Goal: Check status: Check status

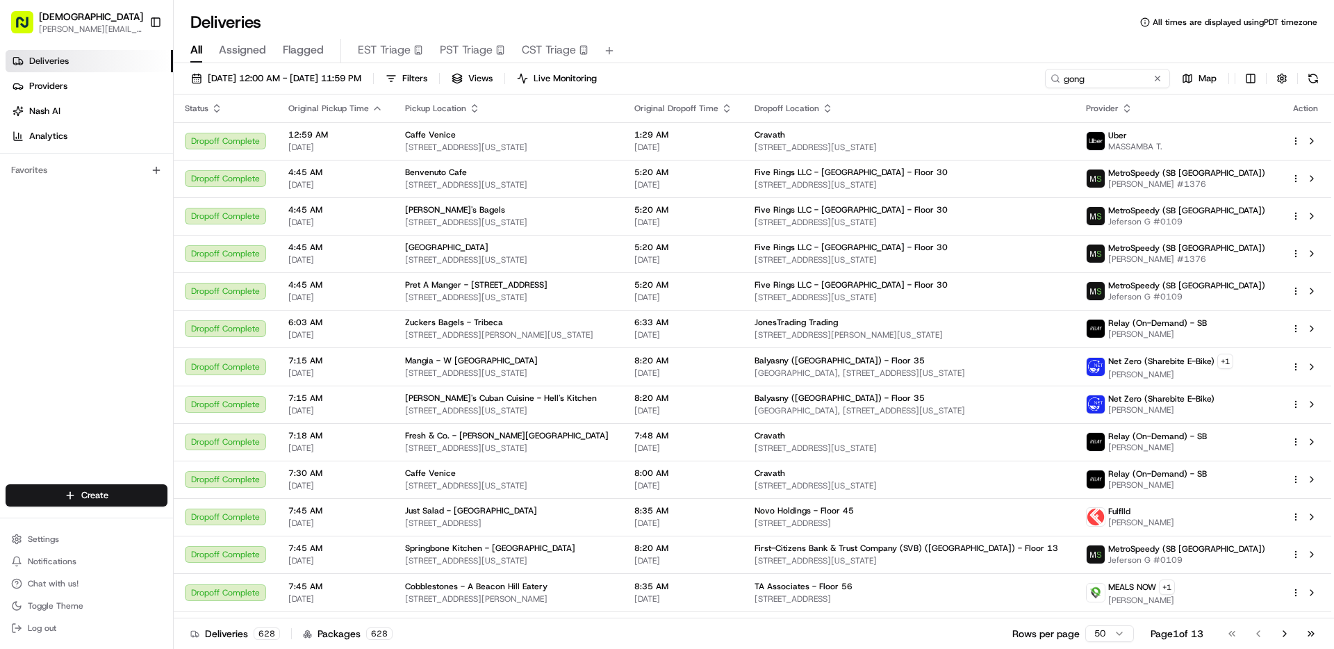
type input "gong"
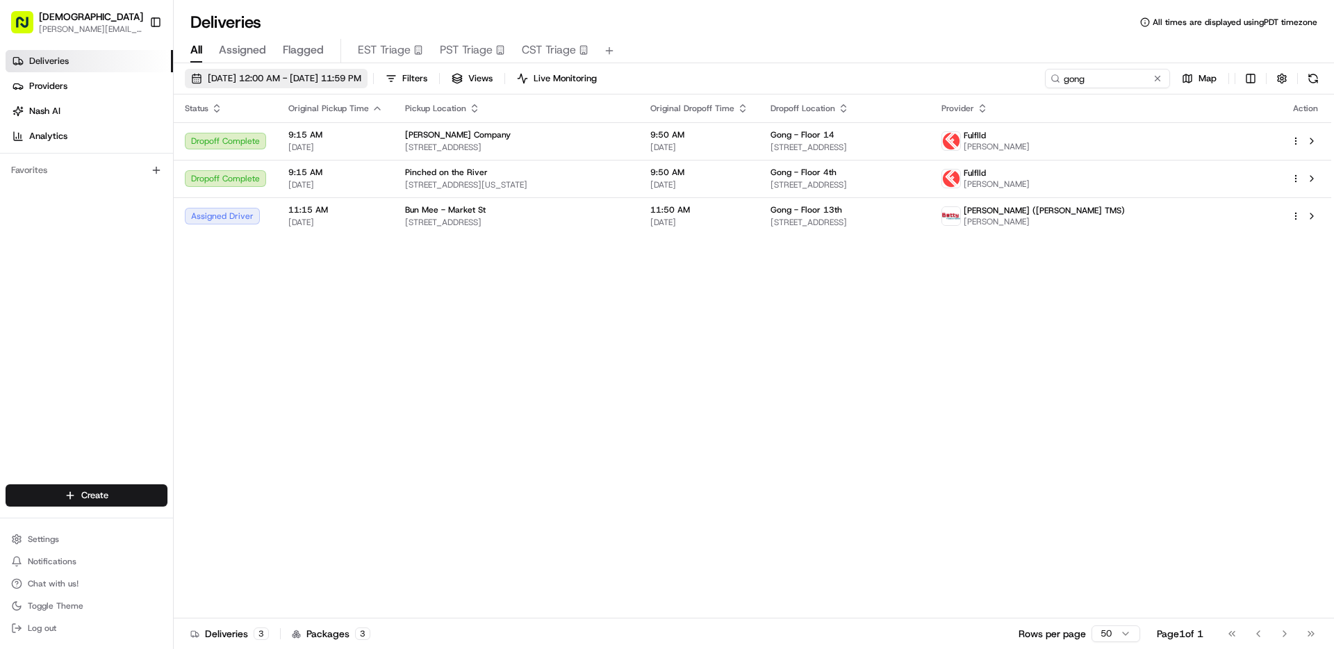
click at [272, 78] on span "[DATE] 12:00 AM - [DATE] 11:59 PM" at bounding box center [285, 78] width 154 height 13
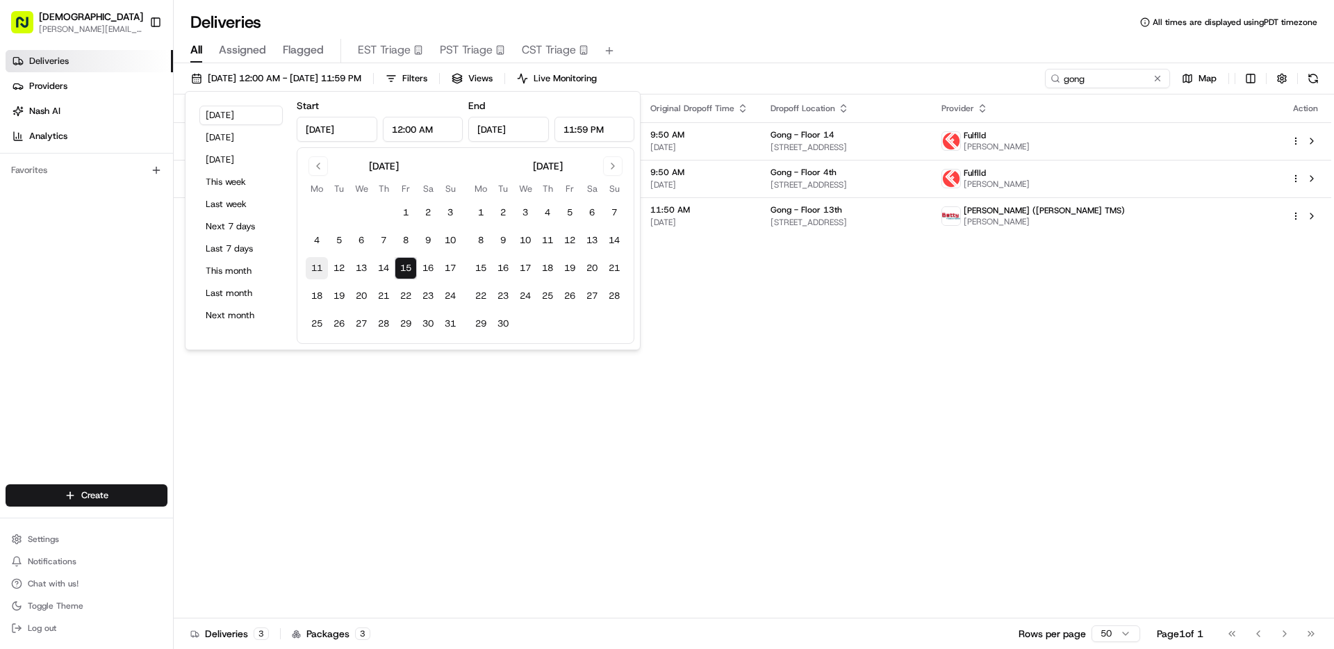
click at [310, 266] on button "11" at bounding box center [317, 268] width 22 height 22
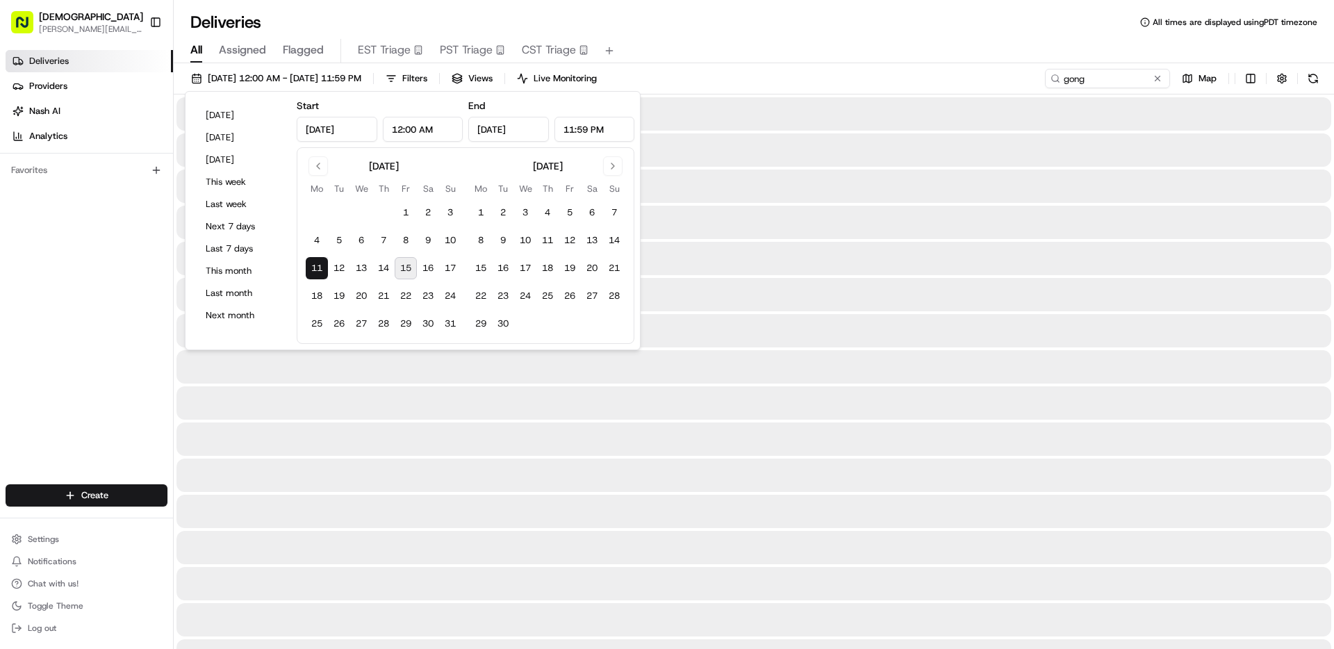
type input "[DATE]"
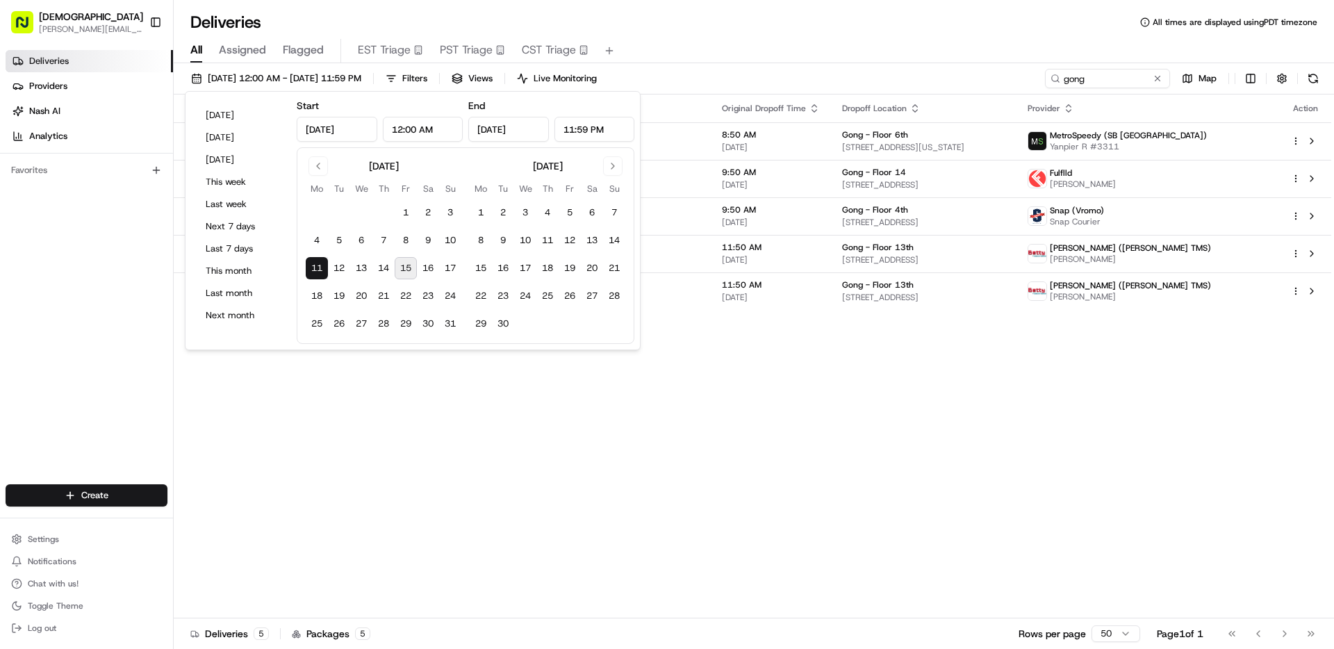
click at [407, 264] on button "15" at bounding box center [406, 268] width 22 height 22
type input "[DATE]"
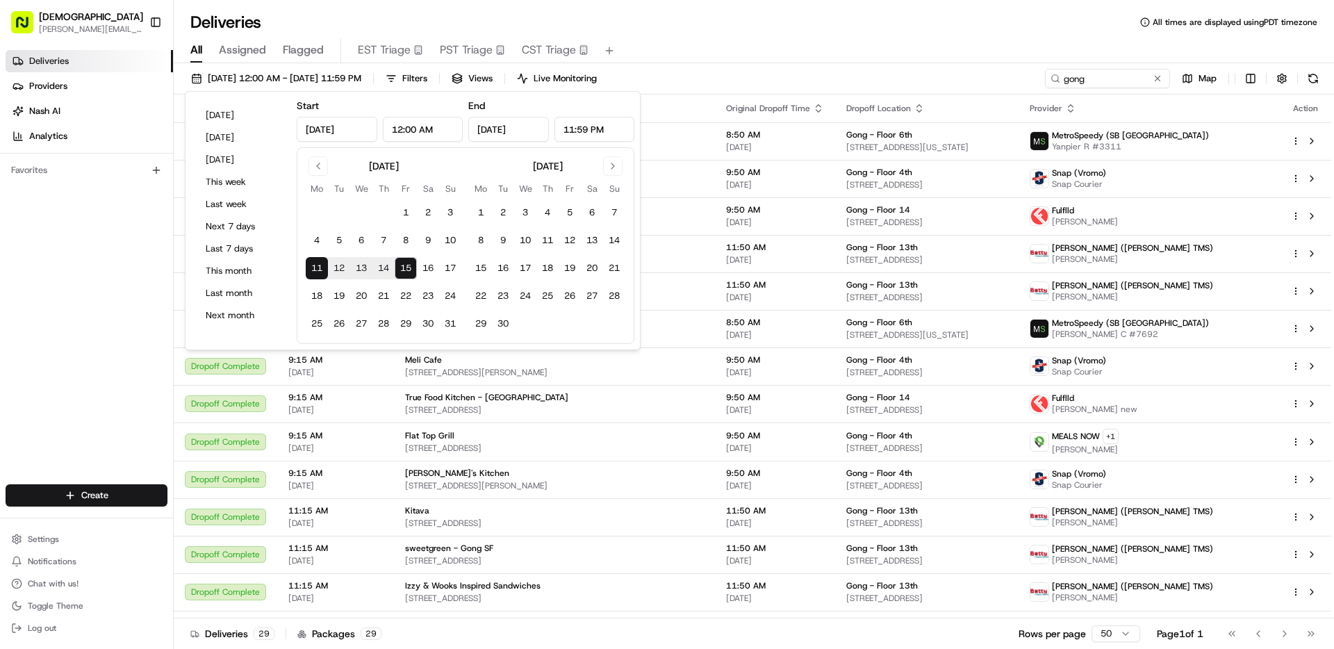
click at [710, 28] on div "Deliveries All times are displayed using PDT timezone" at bounding box center [754, 22] width 1160 height 22
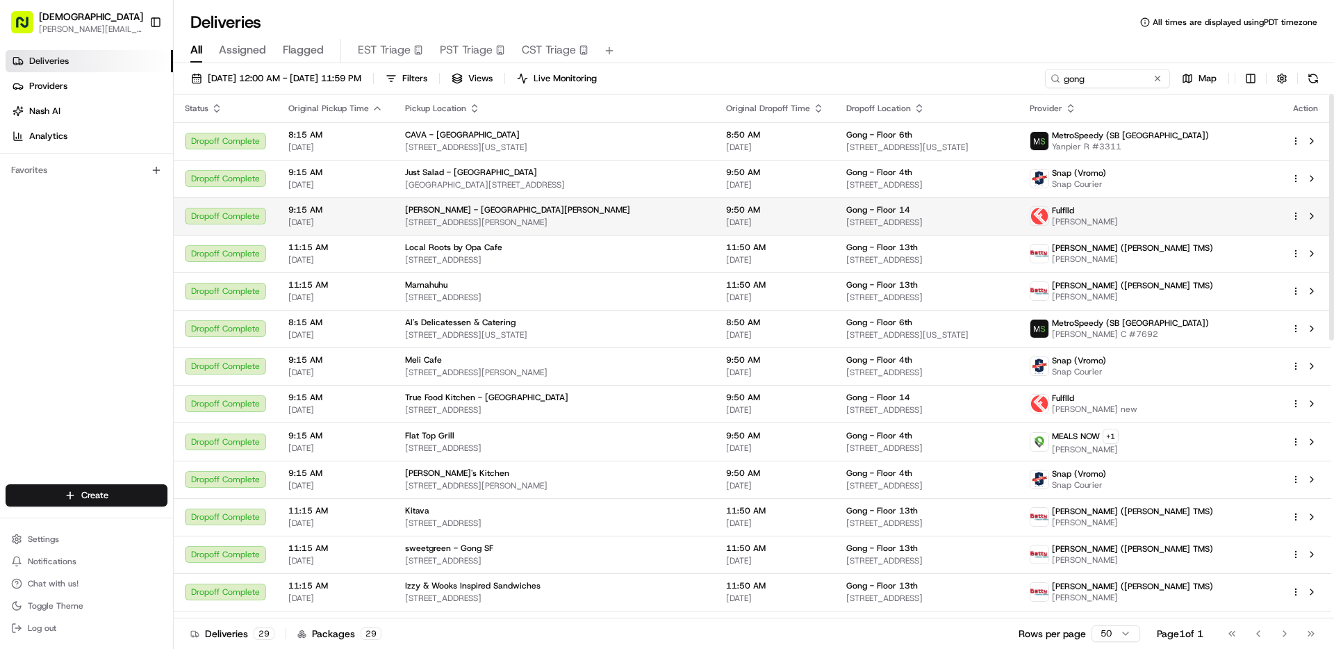
click at [704, 215] on div "[PERSON_NAME] - [GEOGRAPHIC_DATA][PERSON_NAME]" at bounding box center [554, 209] width 299 height 11
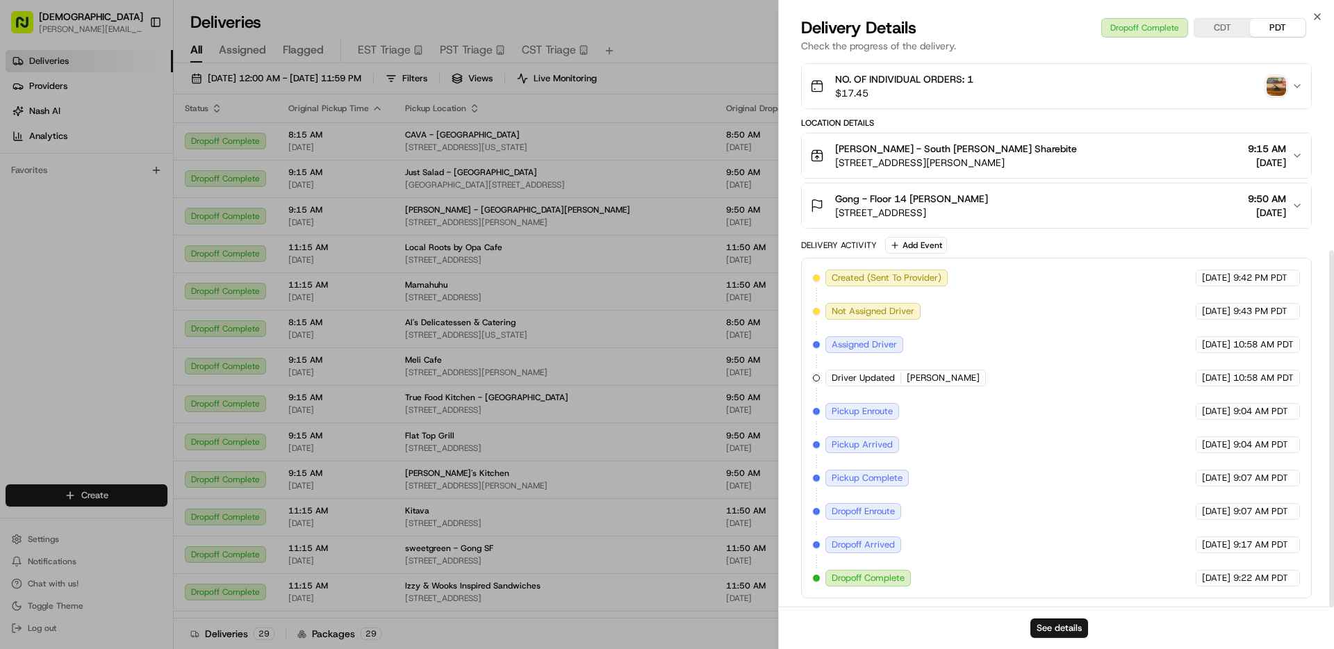
scroll to position [295, 0]
click at [1320, 14] on icon "button" at bounding box center [1317, 16] width 11 height 11
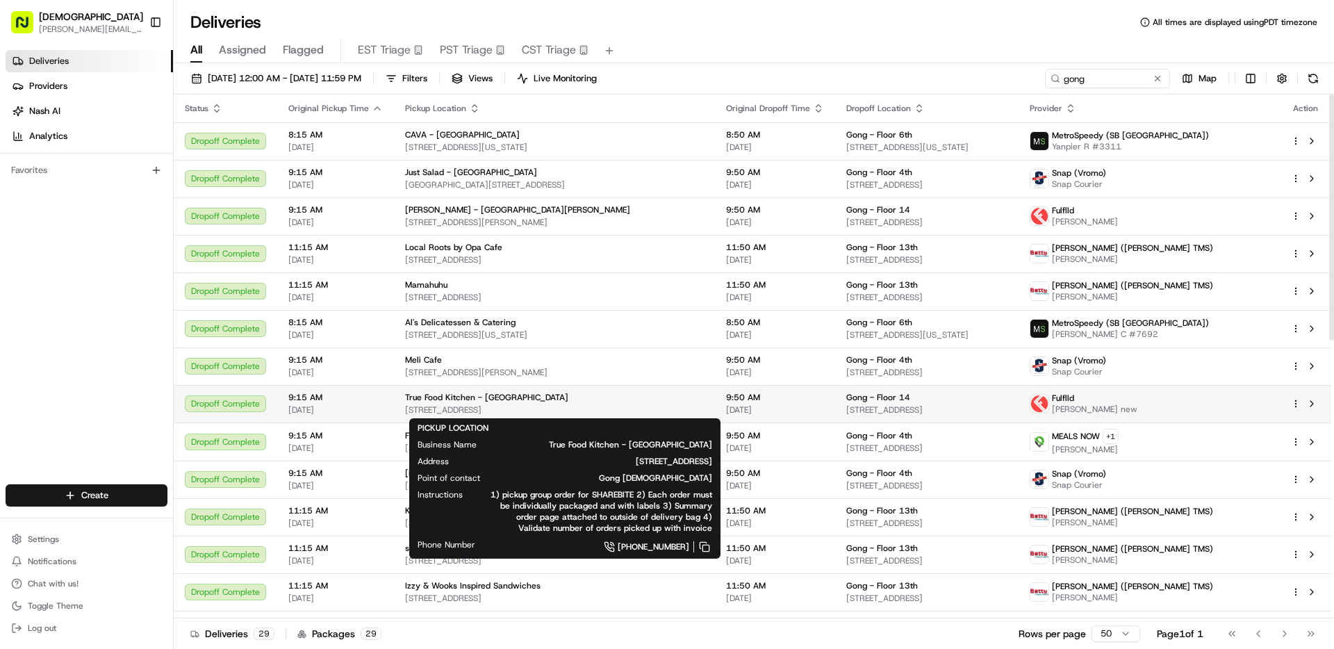
click at [664, 404] on span "[STREET_ADDRESS]" at bounding box center [554, 409] width 299 height 11
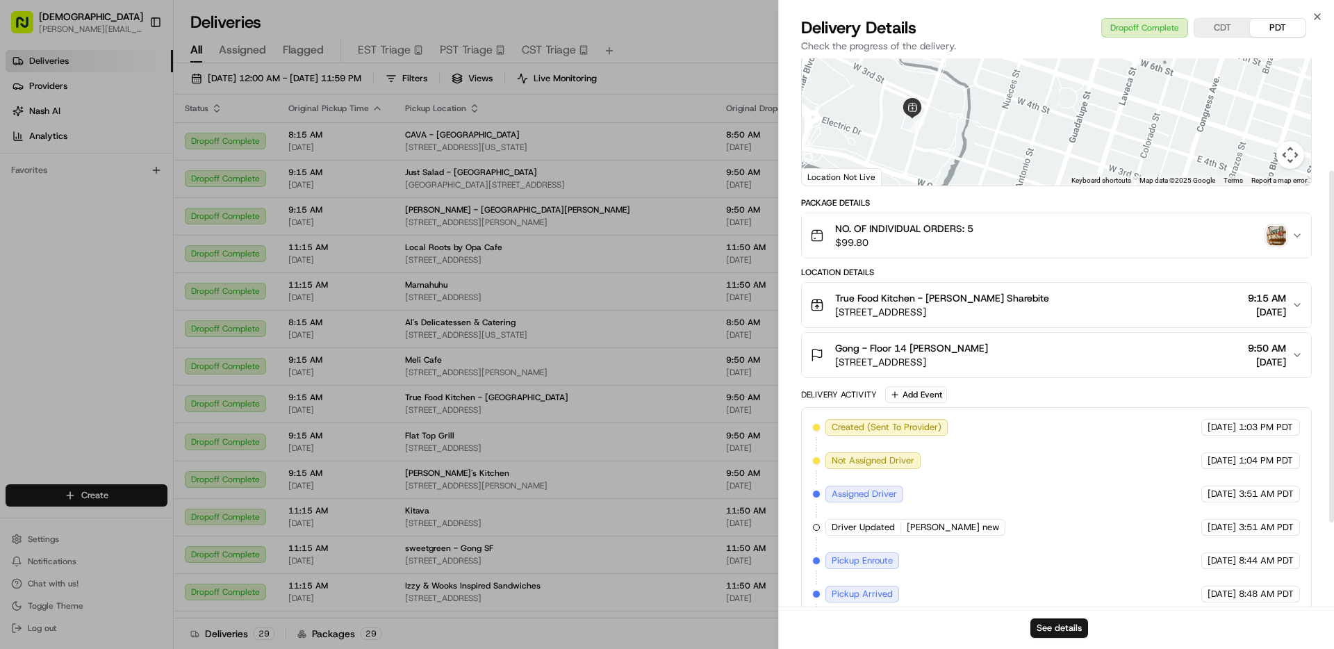
scroll to position [131, 0]
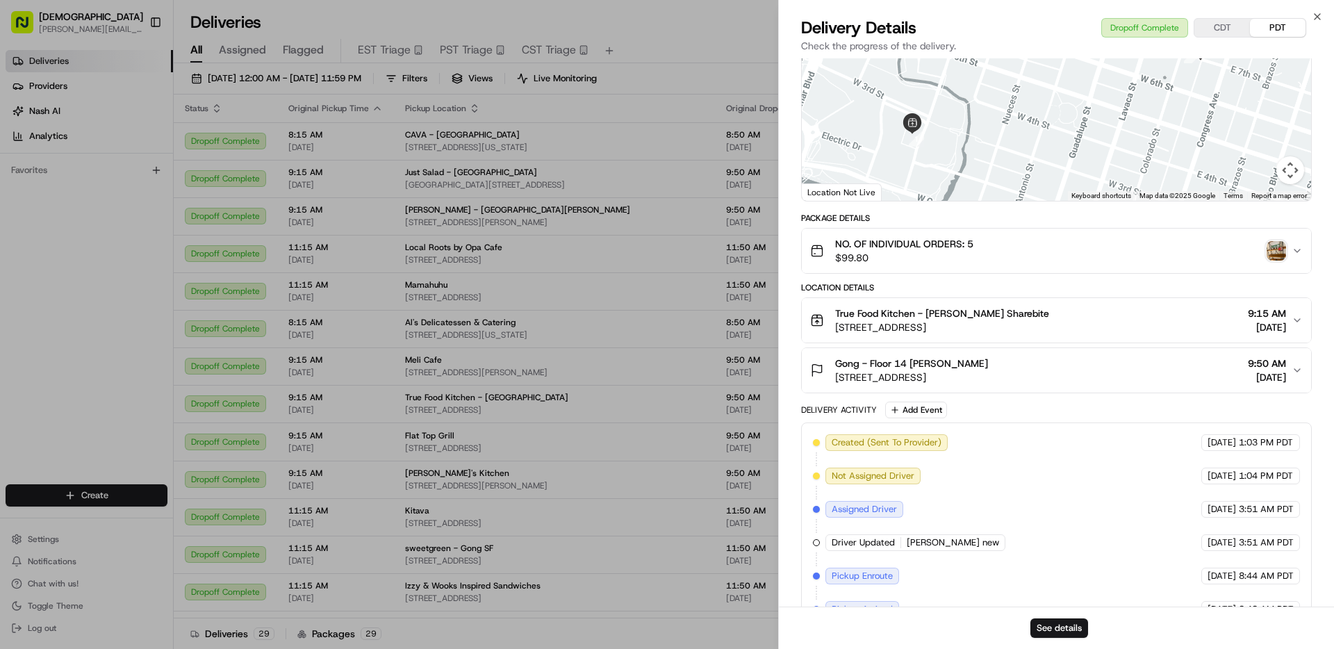
click at [1062, 381] on div "Gong - Floor 14 [PERSON_NAME] [STREET_ADDRESS] 9:50 AM [DATE]" at bounding box center [1050, 370] width 481 height 28
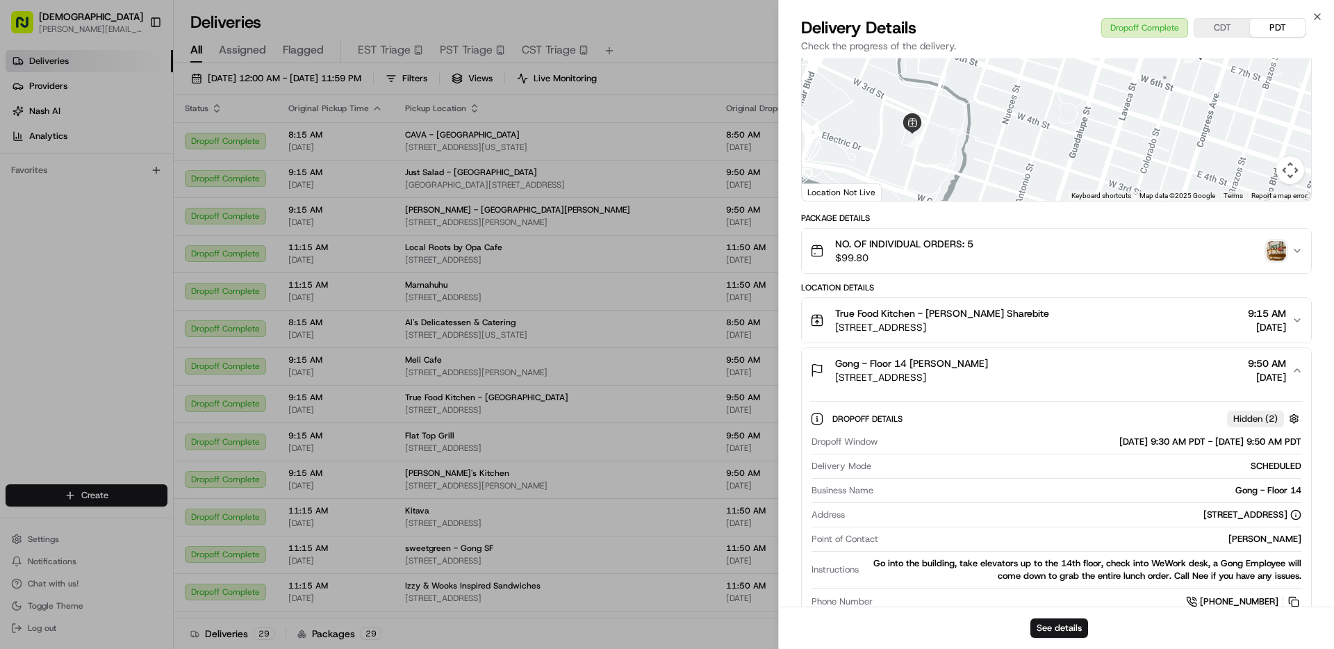
click at [1062, 381] on div "Gong - Floor 14 [PERSON_NAME] [STREET_ADDRESS] 9:50 AM [DATE]" at bounding box center [1050, 370] width 481 height 28
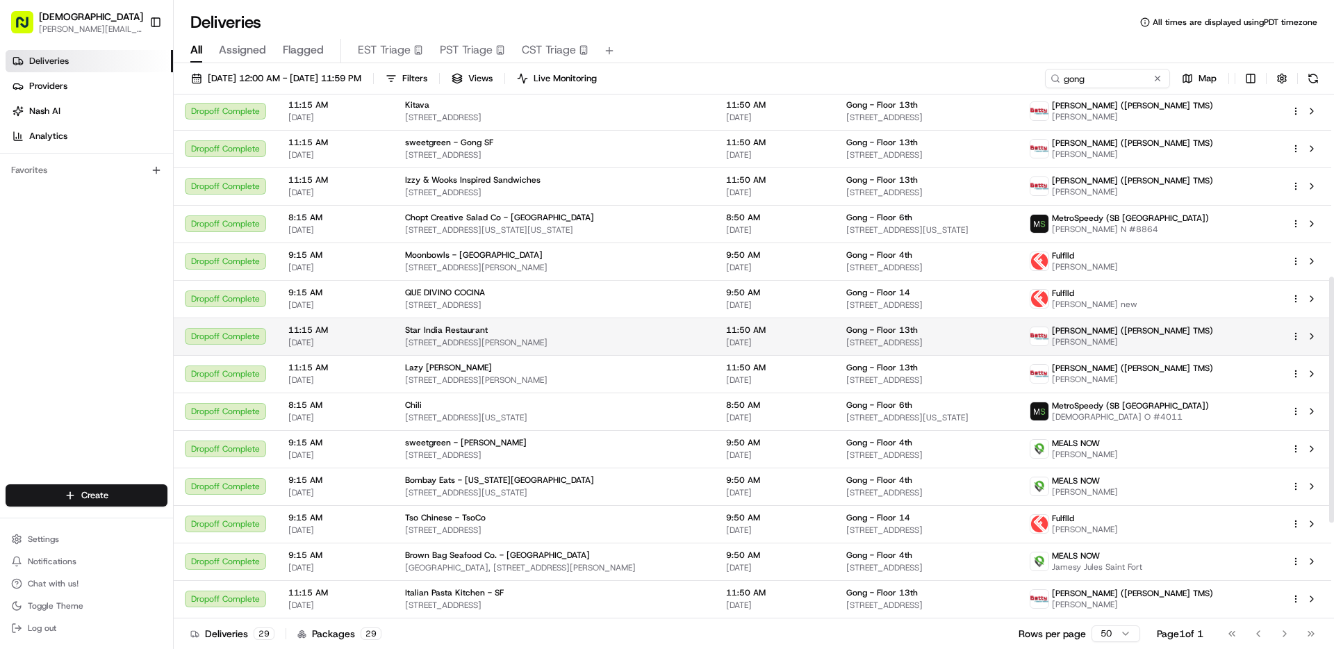
scroll to position [418, 0]
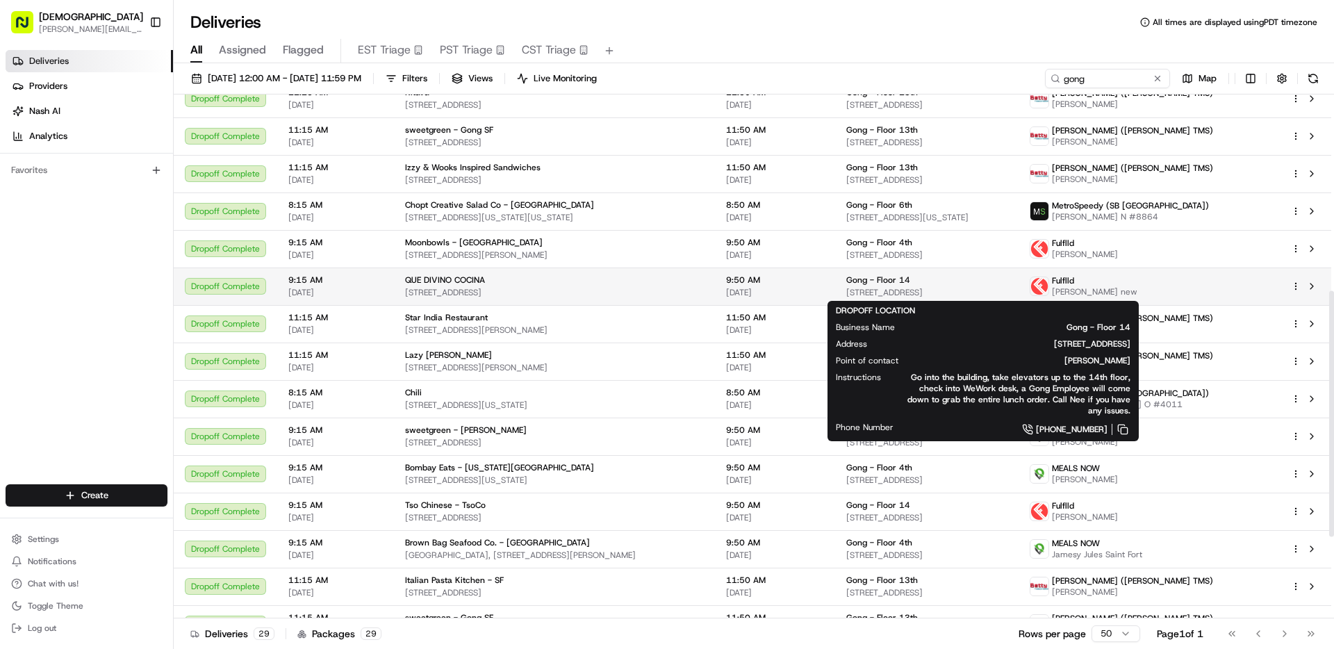
click at [891, 288] on span "[STREET_ADDRESS]" at bounding box center [926, 292] width 161 height 11
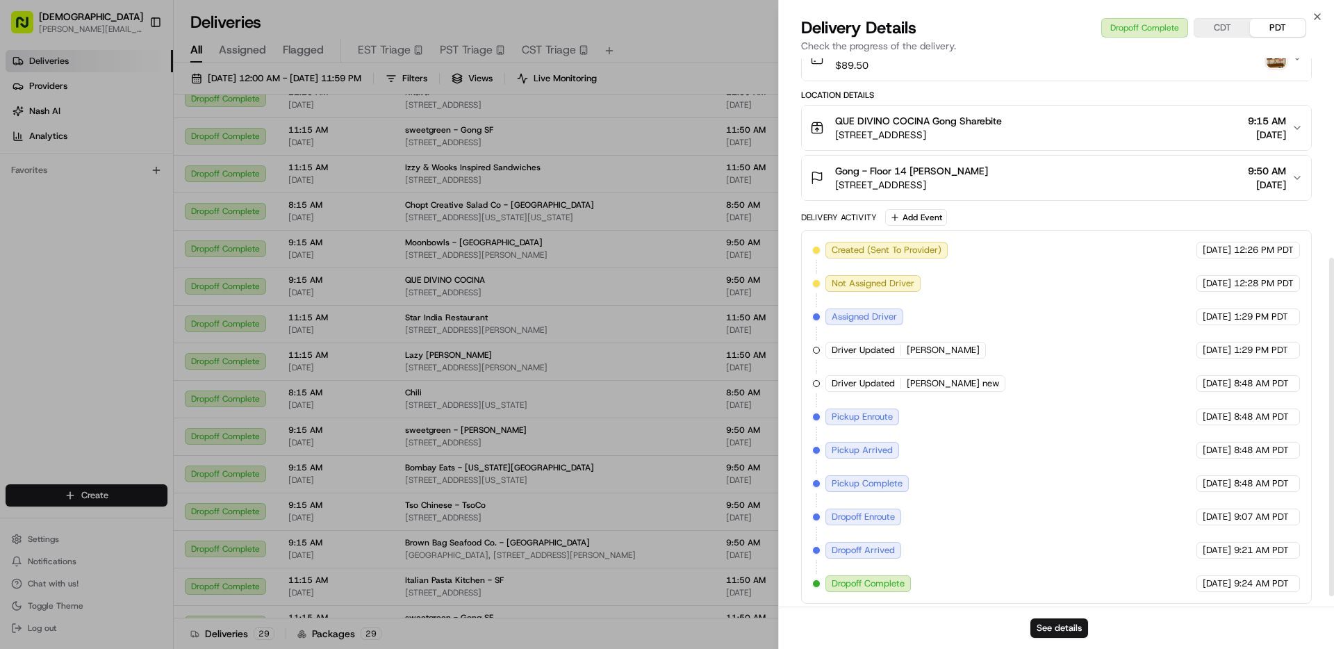
scroll to position [340, 0]
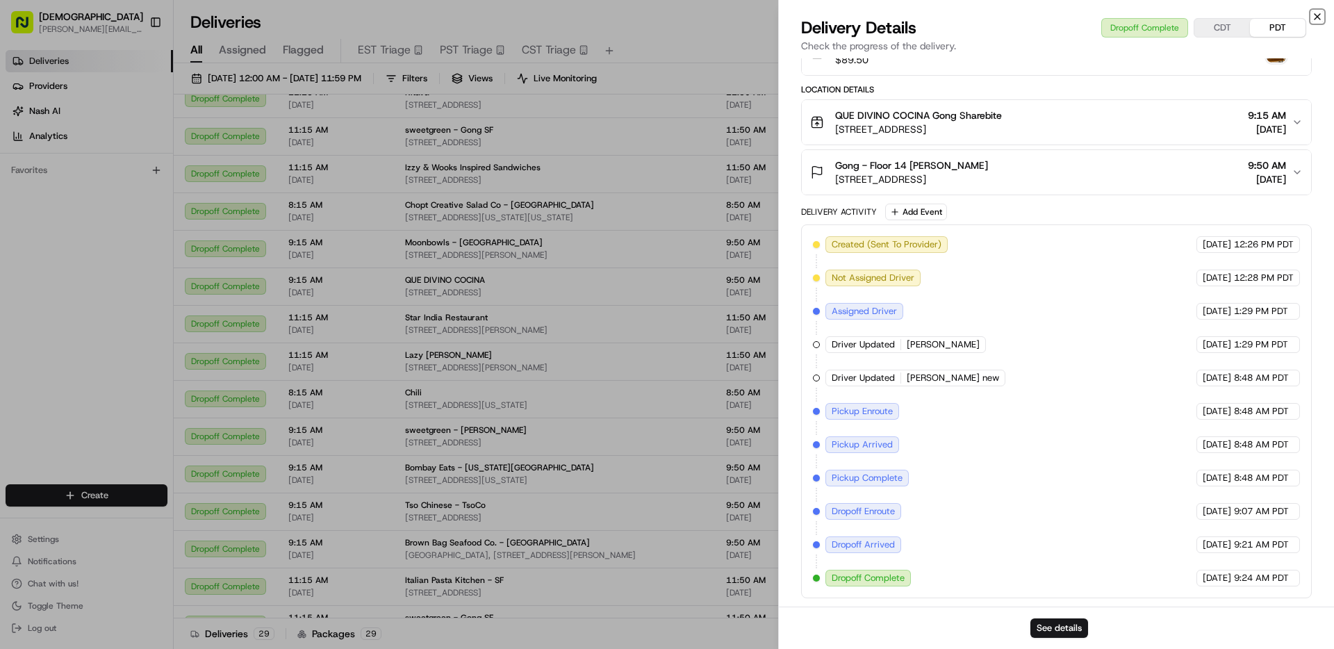
click at [1314, 13] on icon "button" at bounding box center [1317, 16] width 11 height 11
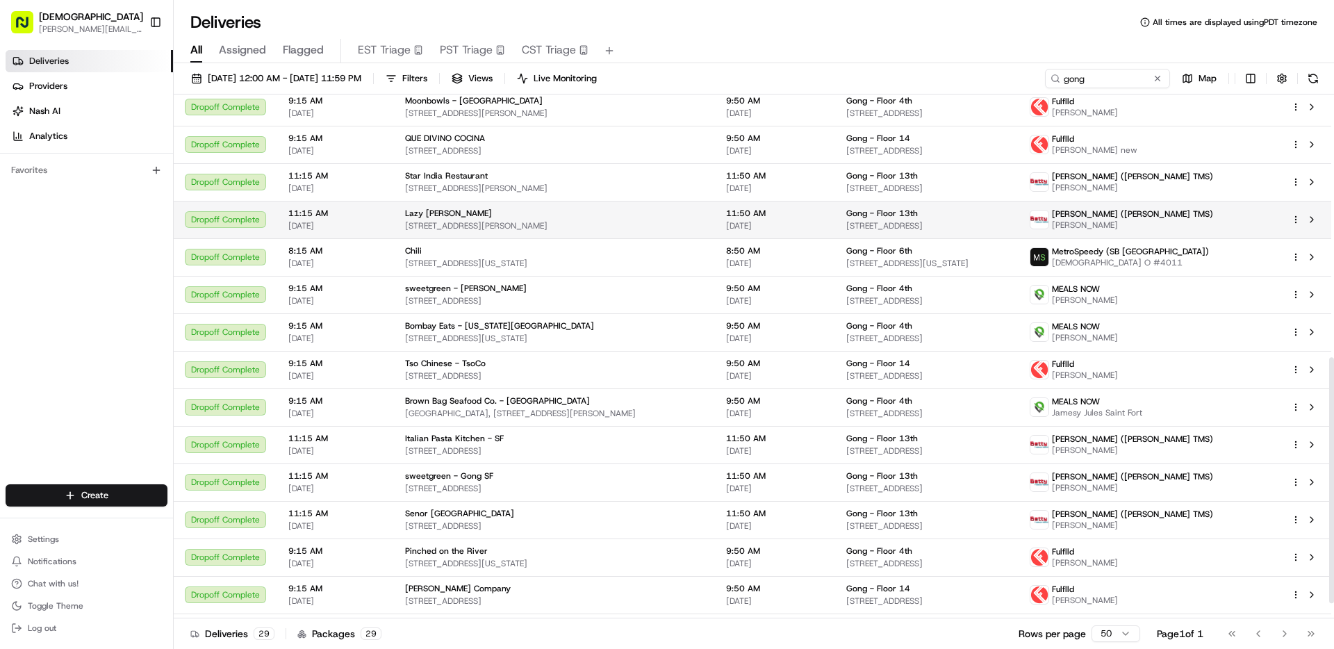
scroll to position [562, 0]
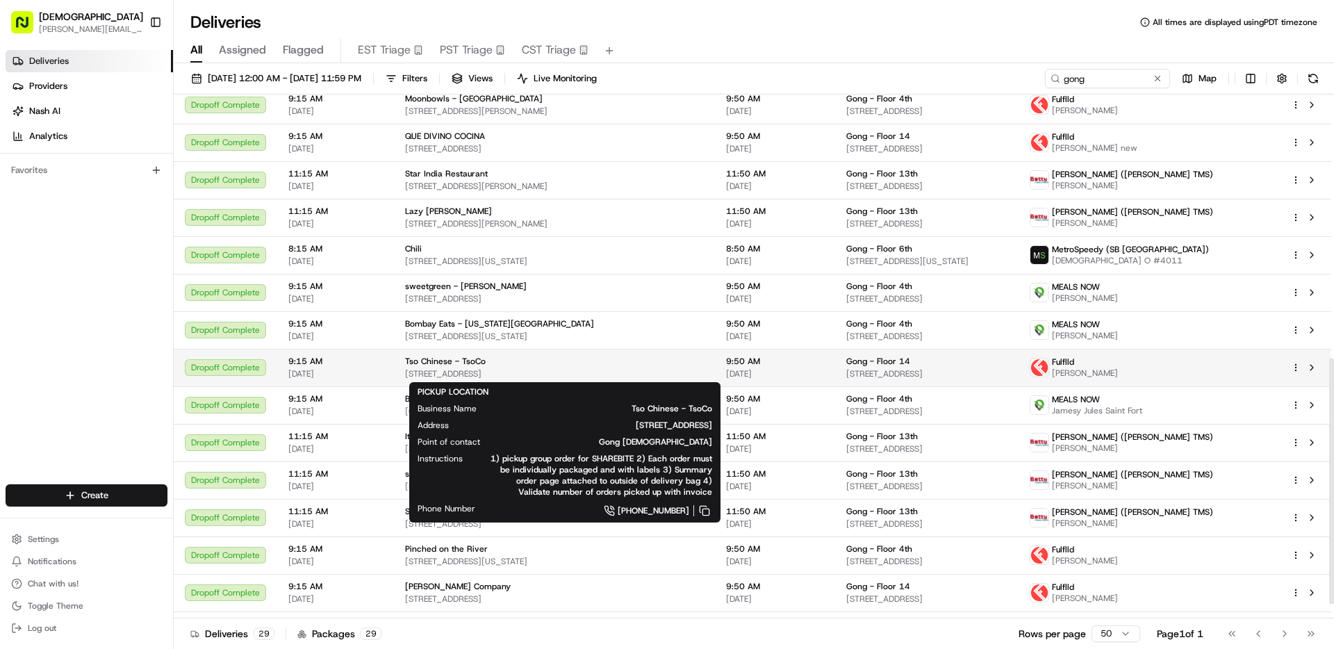
click at [497, 365] on div "Tso Chinese - TsoCo" at bounding box center [554, 361] width 299 height 11
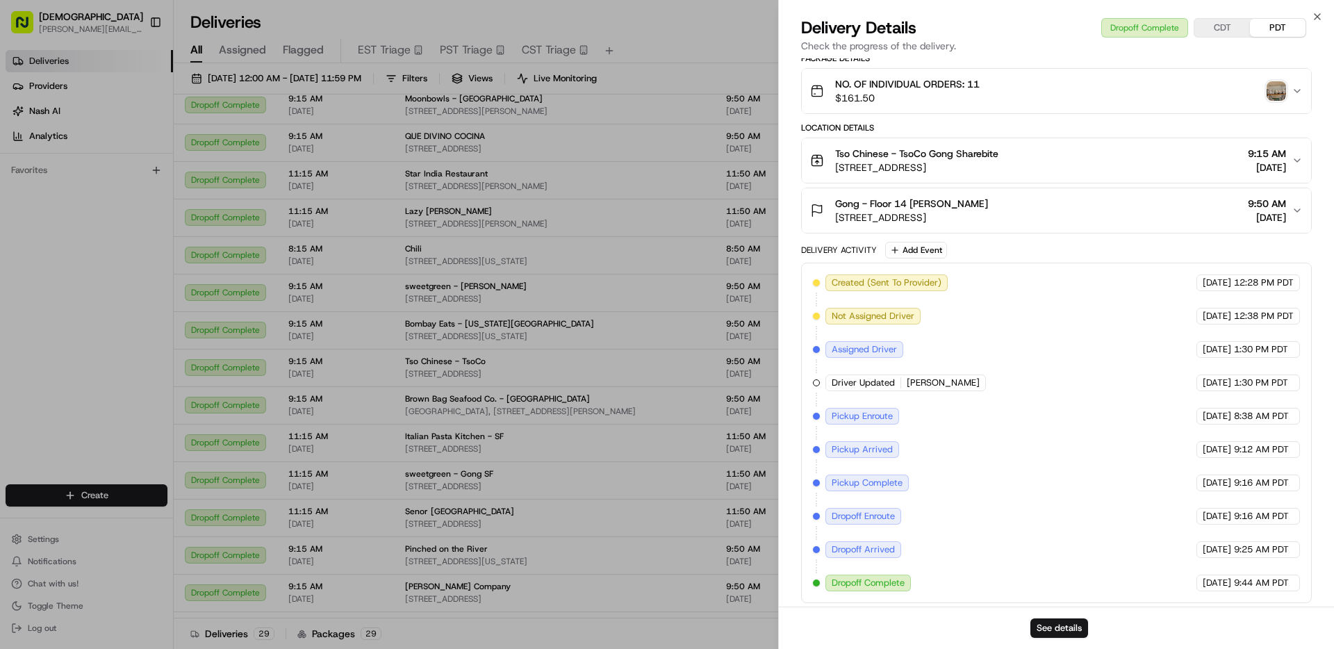
scroll to position [295, 0]
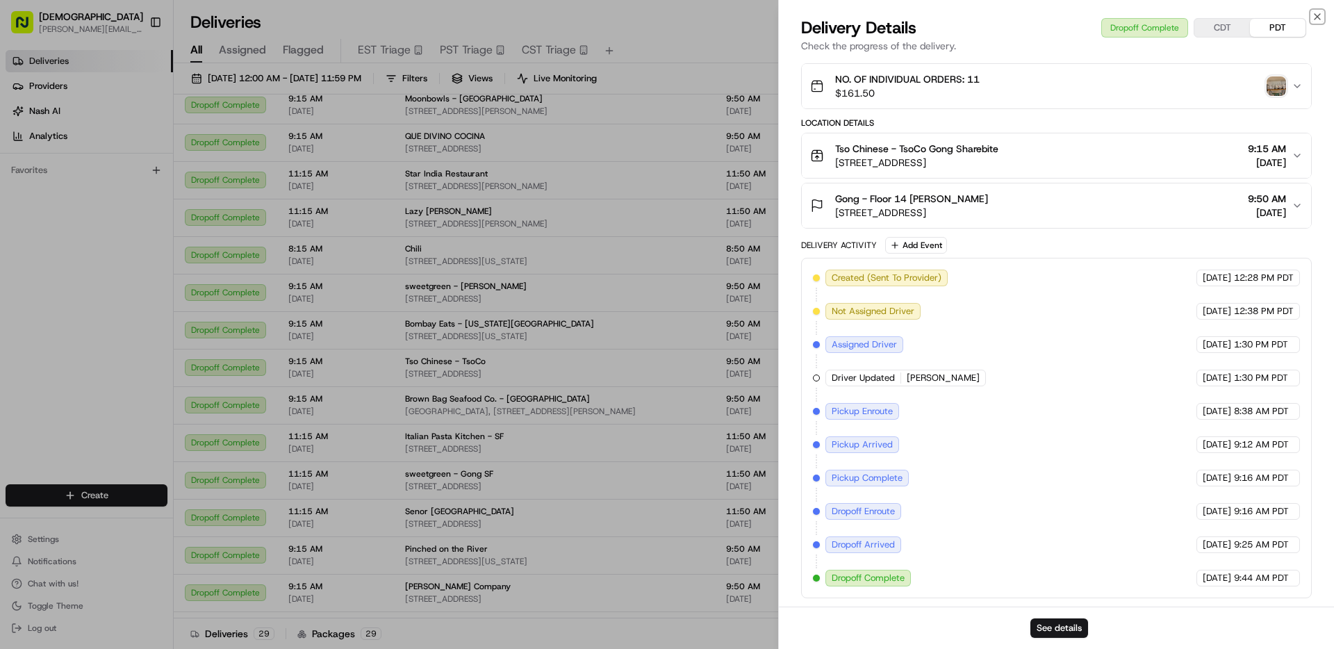
click at [1322, 15] on icon "button" at bounding box center [1317, 16] width 11 height 11
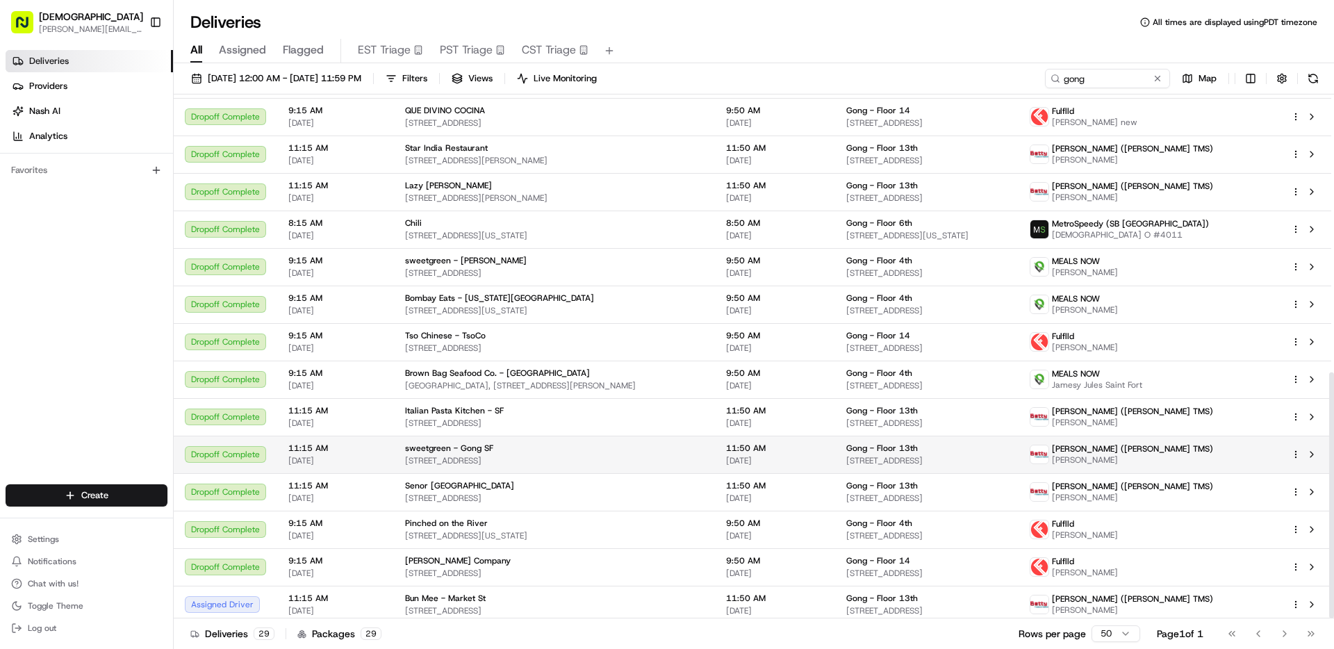
scroll to position [593, 0]
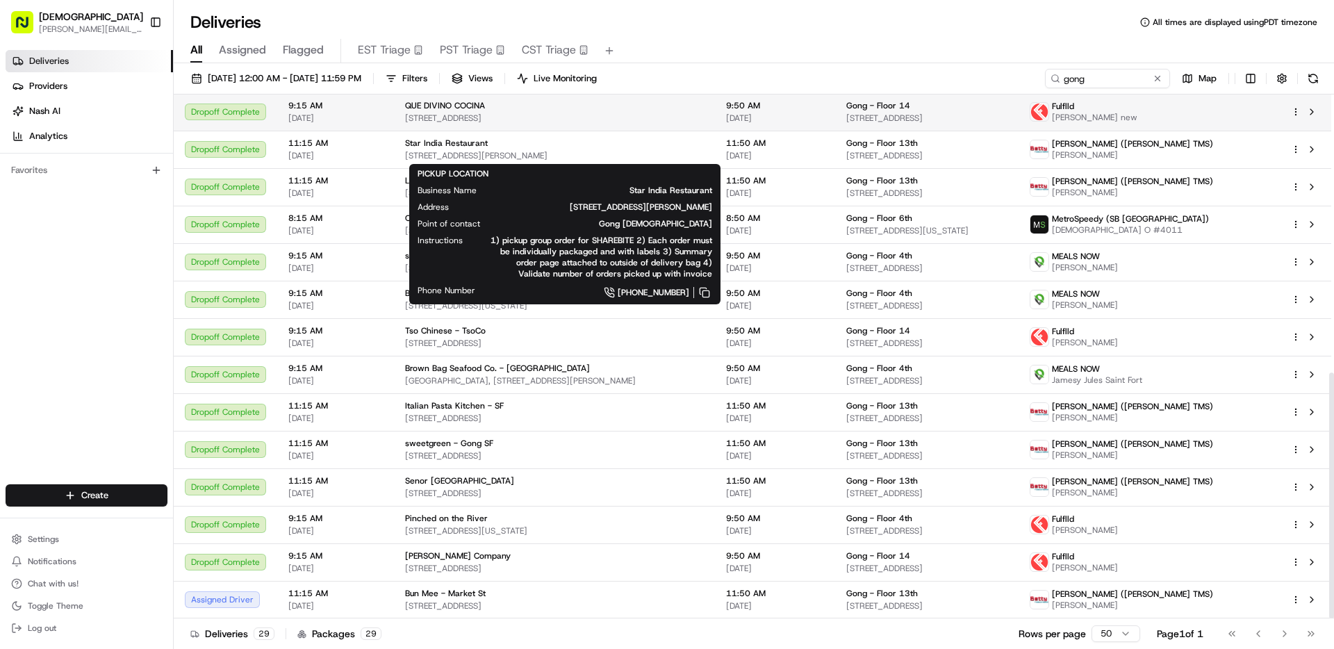
click at [527, 114] on span "[STREET_ADDRESS]" at bounding box center [554, 118] width 299 height 11
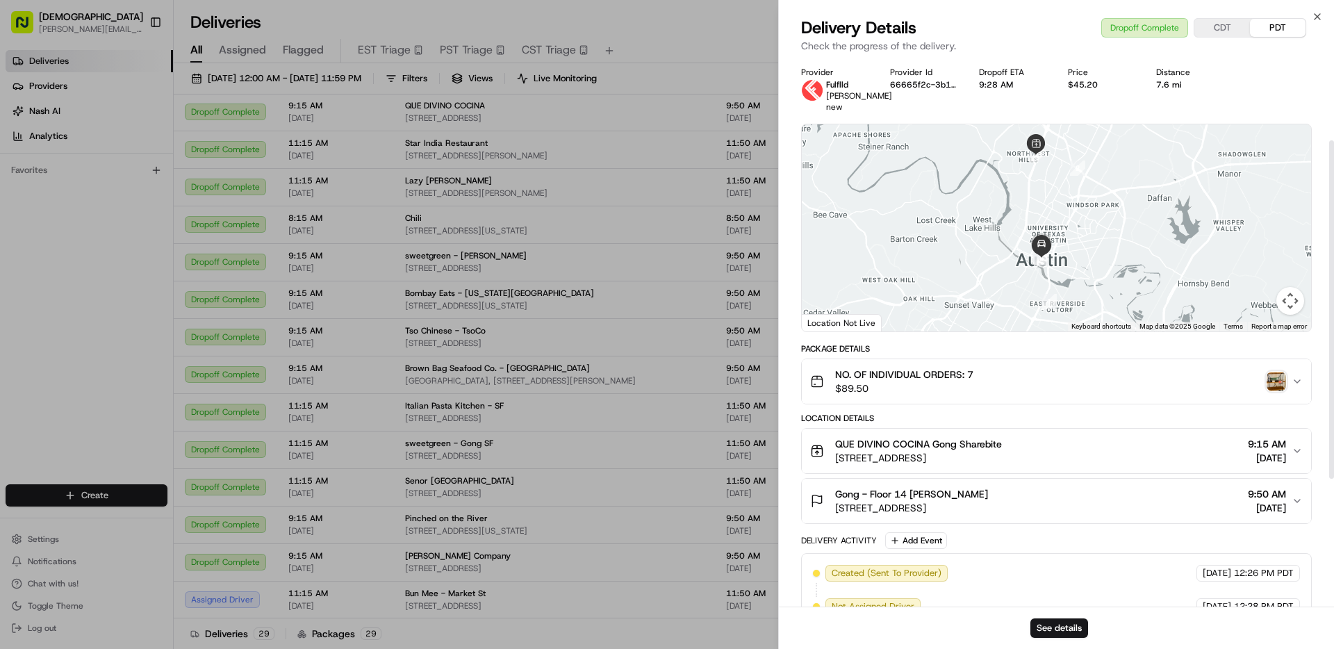
scroll to position [340, 0]
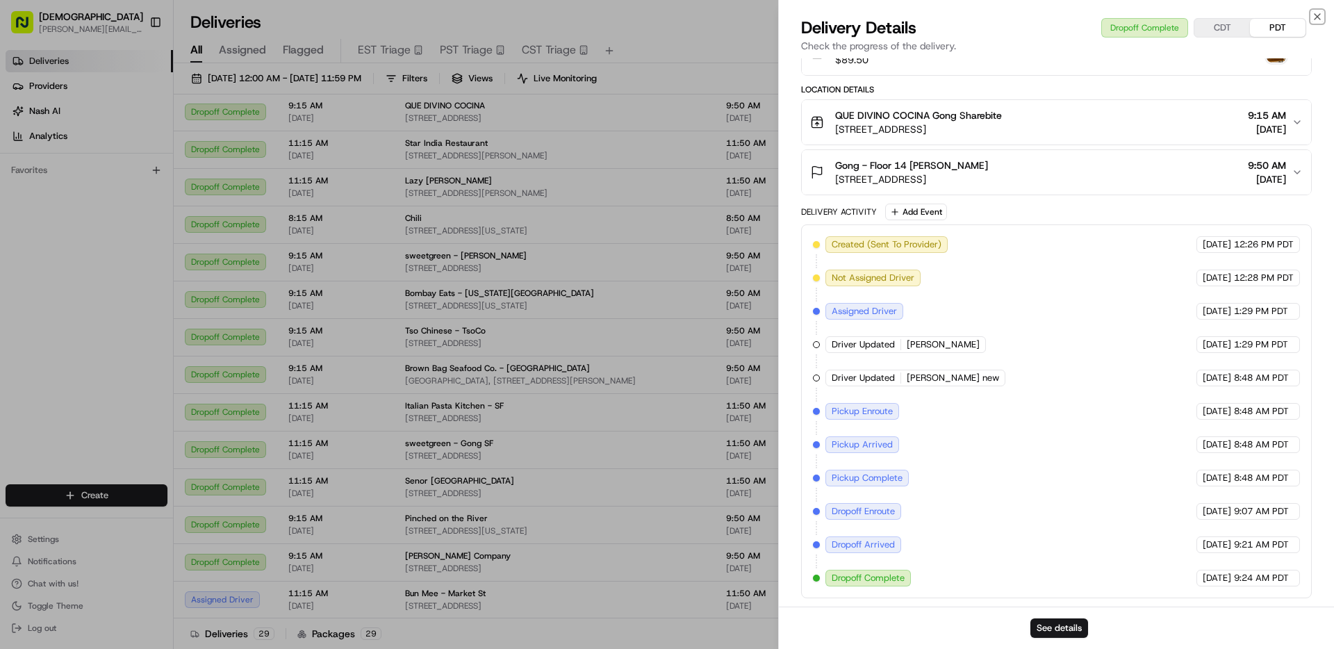
click at [1317, 20] on icon "button" at bounding box center [1317, 16] width 11 height 11
